Goal: Task Accomplishment & Management: Manage account settings

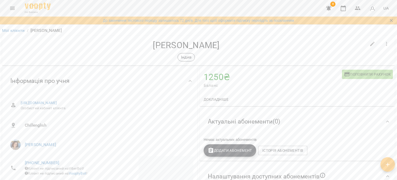
scroll to position [78, 0]
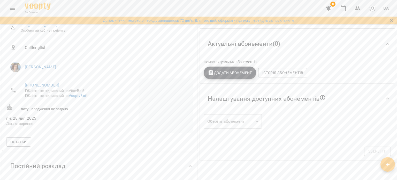
click at [332, 7] on icon "button" at bounding box center [329, 8] width 6 height 6
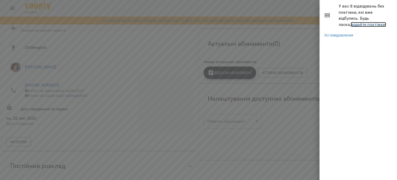
click at [353, 23] on link "додайте платіжки!" at bounding box center [369, 24] width 36 height 5
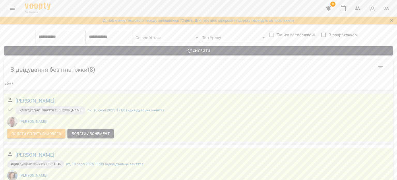
scroll to position [26, 0]
click at [50, 130] on span "Додати сплату разового" at bounding box center [36, 133] width 50 height 6
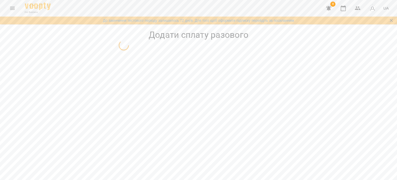
select select "**********"
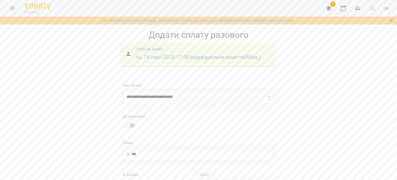
scroll to position [64, 0]
select select "****"
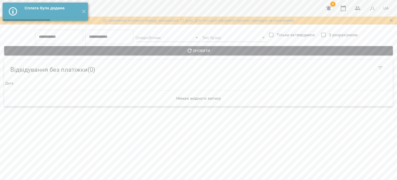
click at [330, 10] on icon "button" at bounding box center [329, 8] width 6 height 6
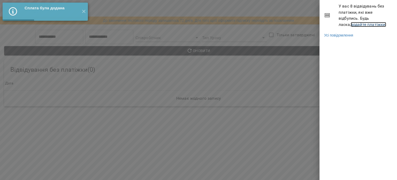
click at [366, 23] on link "додайте платіжки!" at bounding box center [369, 24] width 36 height 5
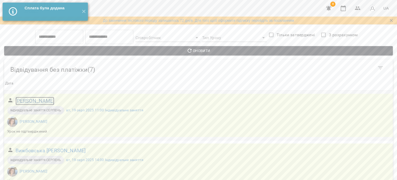
click at [34, 100] on h6 "[PERSON_NAME]" at bounding box center [35, 101] width 39 height 8
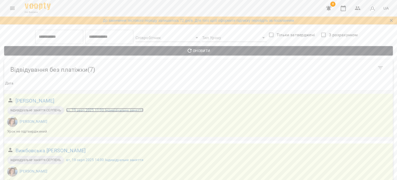
click at [82, 110] on link "вт, 19 серп 2025 11:00 Індивідуальне заняття" at bounding box center [104, 110] width 77 height 4
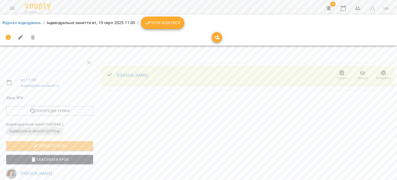
click at [364, 74] on span "Прогул" at bounding box center [362, 75] width 15 height 10
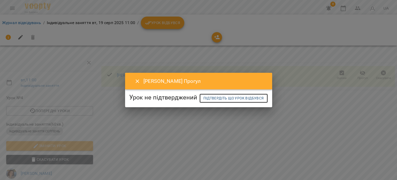
click at [213, 101] on span "Підтвердіть що урок відбувся" at bounding box center [233, 98] width 60 height 6
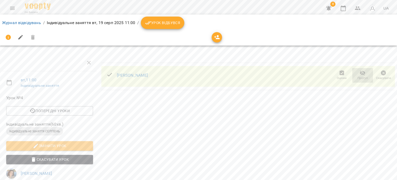
click at [360, 76] on span "Прогул" at bounding box center [362, 78] width 10 height 4
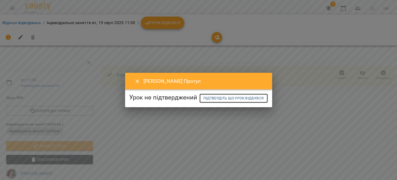
click at [212, 101] on span "Підтвердіть що урок відбувся" at bounding box center [233, 98] width 60 height 6
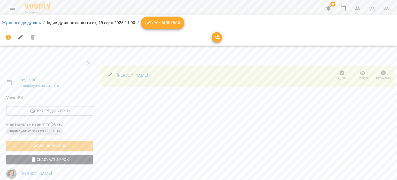
click at [177, 27] on button "Урок відбувся" at bounding box center [162, 23] width 43 height 12
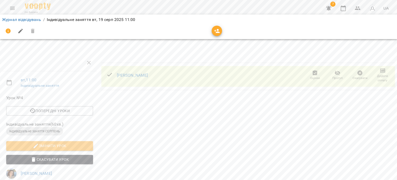
click at [357, 75] on icon "button" at bounding box center [360, 73] width 6 height 6
click at [336, 70] on icon "button" at bounding box center [337, 73] width 6 height 6
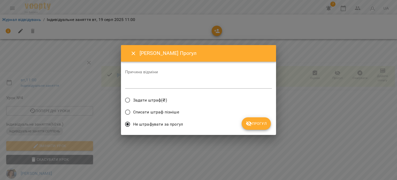
click at [175, 111] on span "Списати штраф пізніше" at bounding box center [156, 112] width 46 height 6
click at [171, 129] on label "Не штрафувати за прогул" at bounding box center [152, 124] width 61 height 11
click at [251, 120] on icon "submit" at bounding box center [249, 123] width 6 height 6
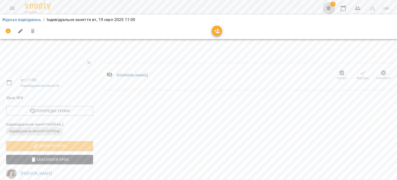
click at [332, 7] on icon "button" at bounding box center [329, 8] width 6 height 6
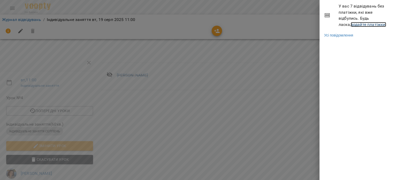
click at [351, 25] on link "додайте платіжки!" at bounding box center [369, 24] width 36 height 5
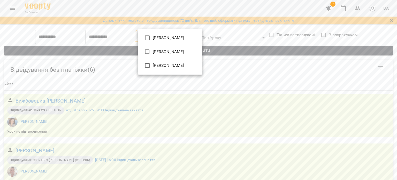
click at [184, 64] on span "[PERSON_NAME]" at bounding box center [168, 65] width 31 height 6
type input "**********"
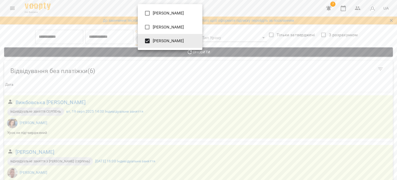
click at [180, 41] on span "[PERSON_NAME]" at bounding box center [168, 41] width 31 height 6
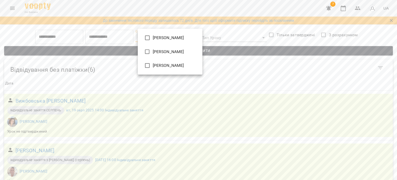
click at [14, 11] on div at bounding box center [198, 90] width 397 height 180
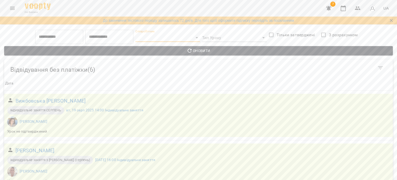
click at [13, 7] on icon "Menu" at bounding box center [12, 8] width 5 height 3
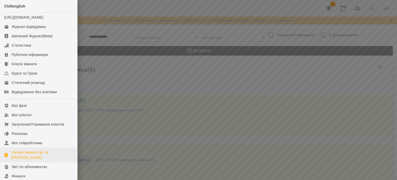
scroll to position [26, 0]
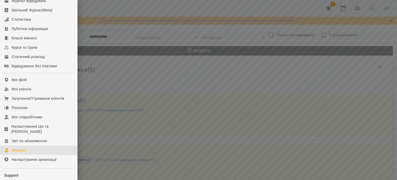
click at [34, 155] on link "Фінанси" at bounding box center [38, 149] width 77 height 9
